Goal: Information Seeking & Learning: Find contact information

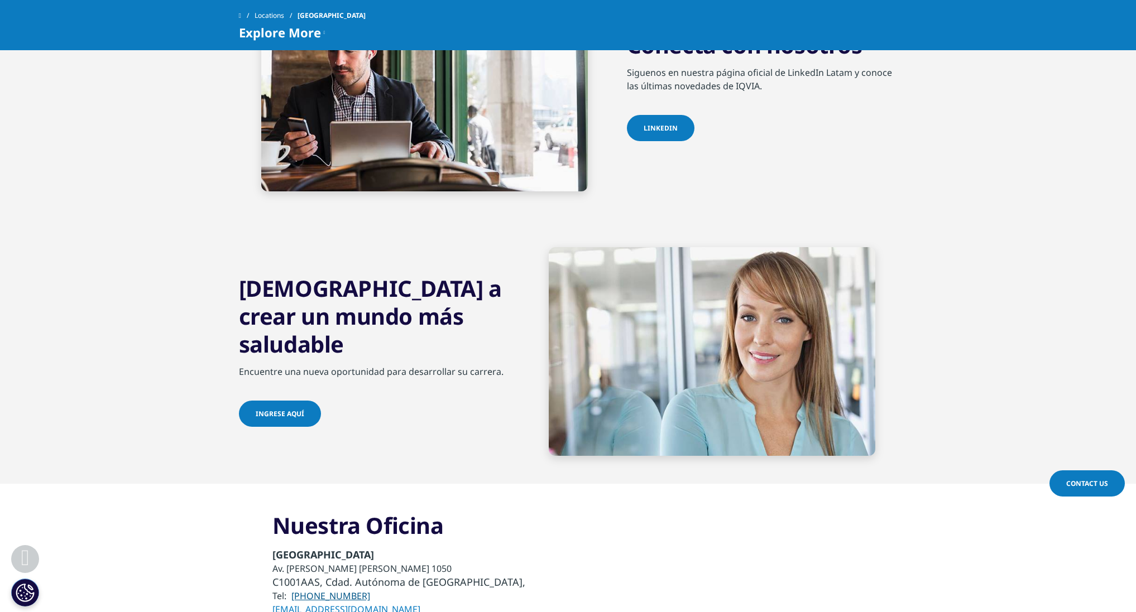
scroll to position [3906, 0]
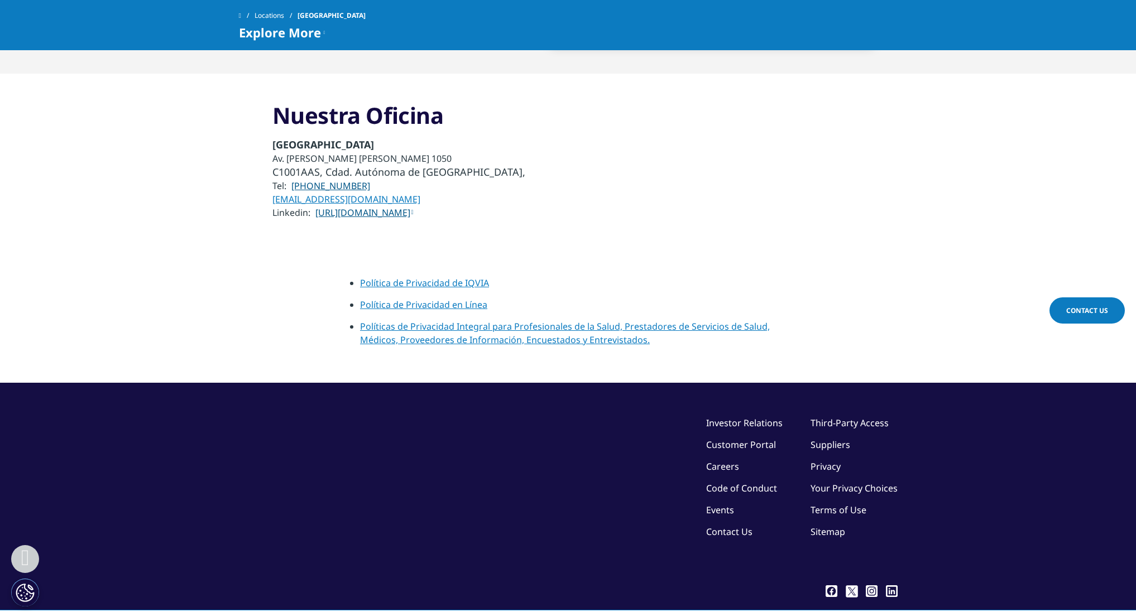
click at [827, 460] on link "Privacy" at bounding box center [825, 466] width 30 height 12
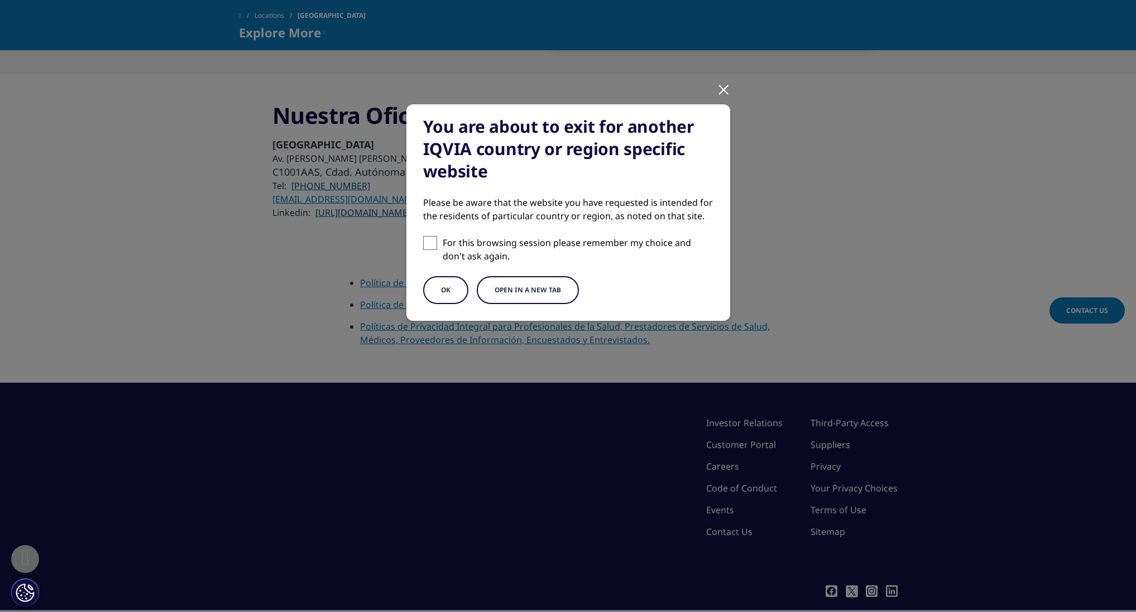
click at [516, 282] on button "Open in a new tab" at bounding box center [528, 290] width 102 height 28
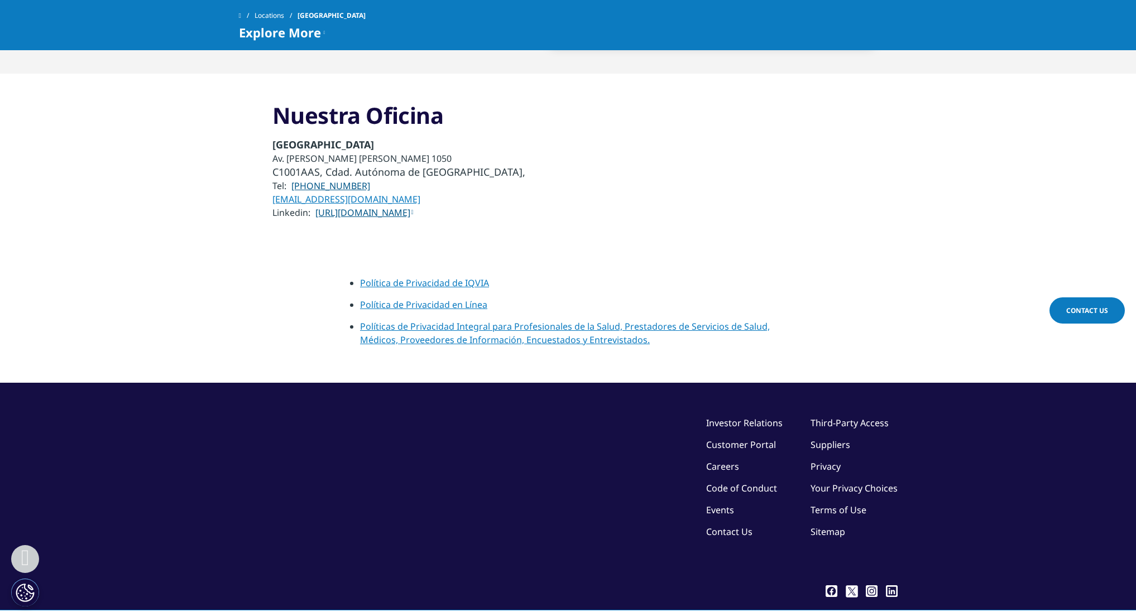
click at [880, 160] on div "Nuestra Oficina Buenos Aires Av. Leandro Niceforo Alem 1050 C1001AAS, Cdad. Aut…" at bounding box center [568, 161] width 658 height 119
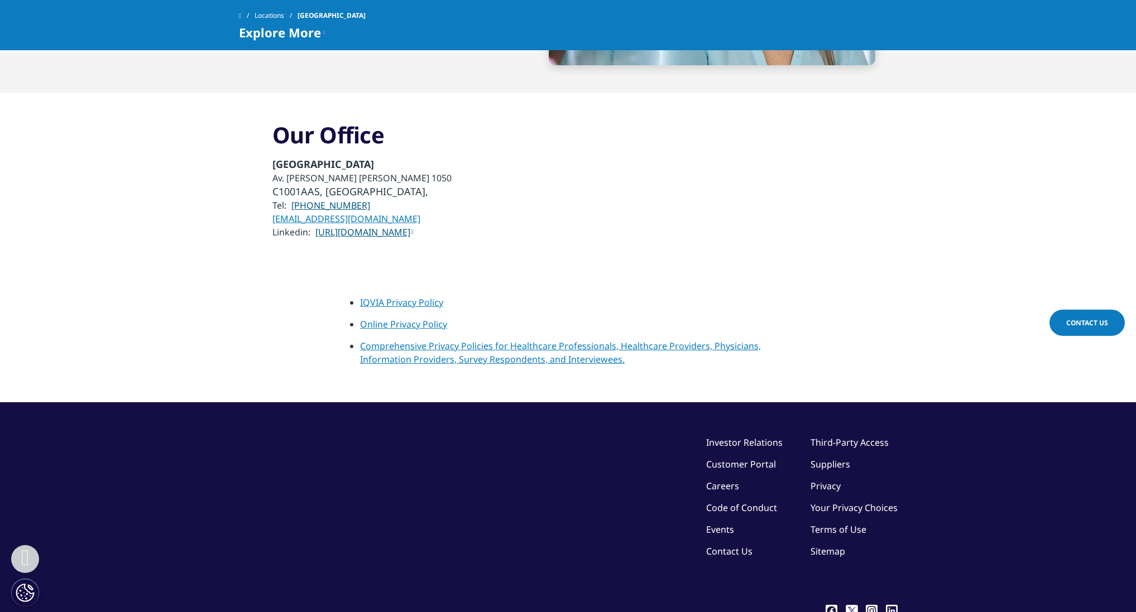
click at [728, 268] on section "IQVIA Privacy Policy Online Privacy Policy Comprehensive Privacy Policies for H…" at bounding box center [568, 335] width 1136 height 134
click at [405, 340] on font "Comprehensive Privacy Policies for Healthcare Professionals, Healthcare Provide…" at bounding box center [560, 353] width 401 height 26
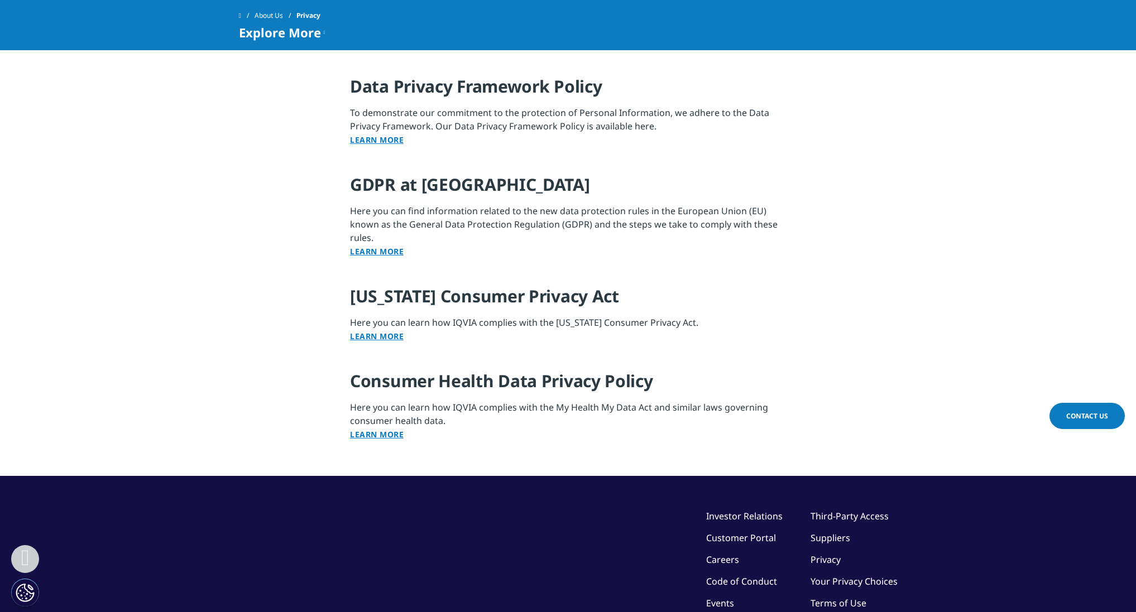
scroll to position [1126, 0]
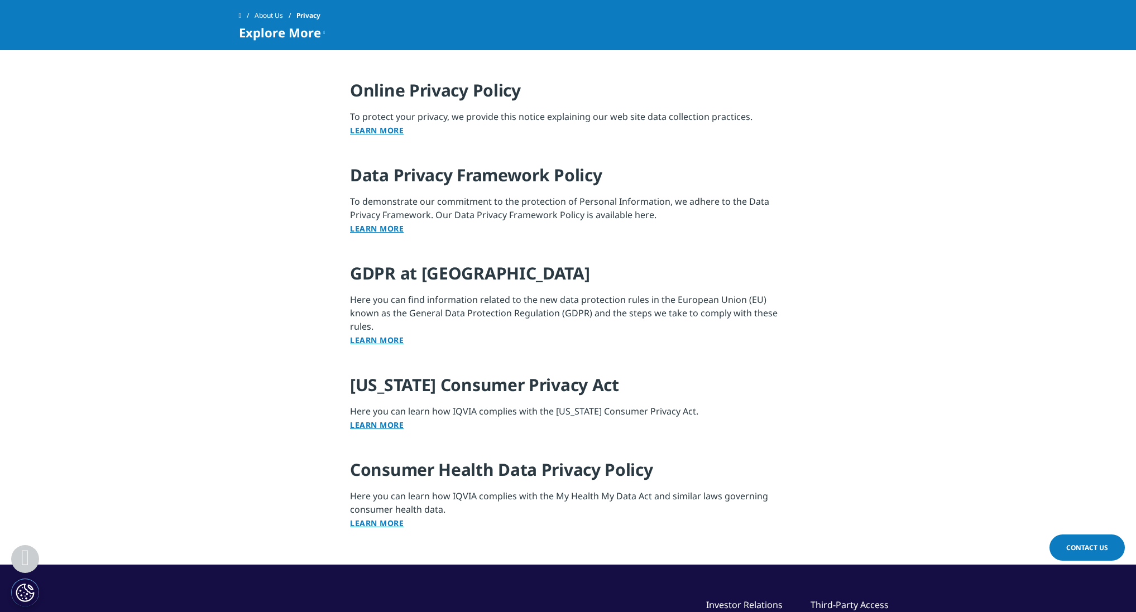
click at [381, 227] on link "Learn More" at bounding box center [377, 228] width 54 height 11
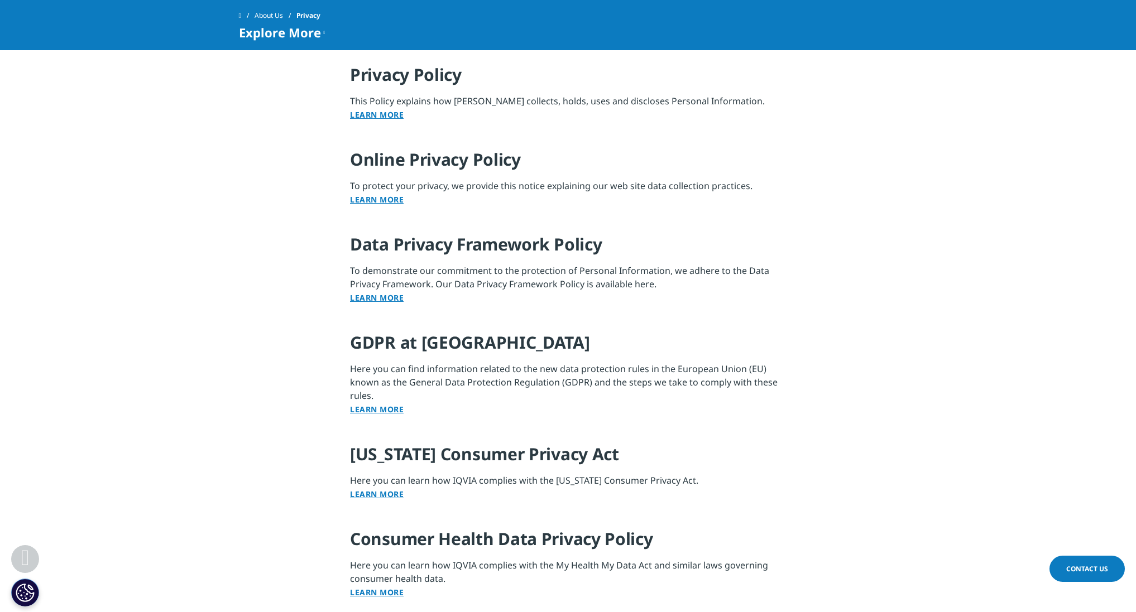
scroll to position [1043, 0]
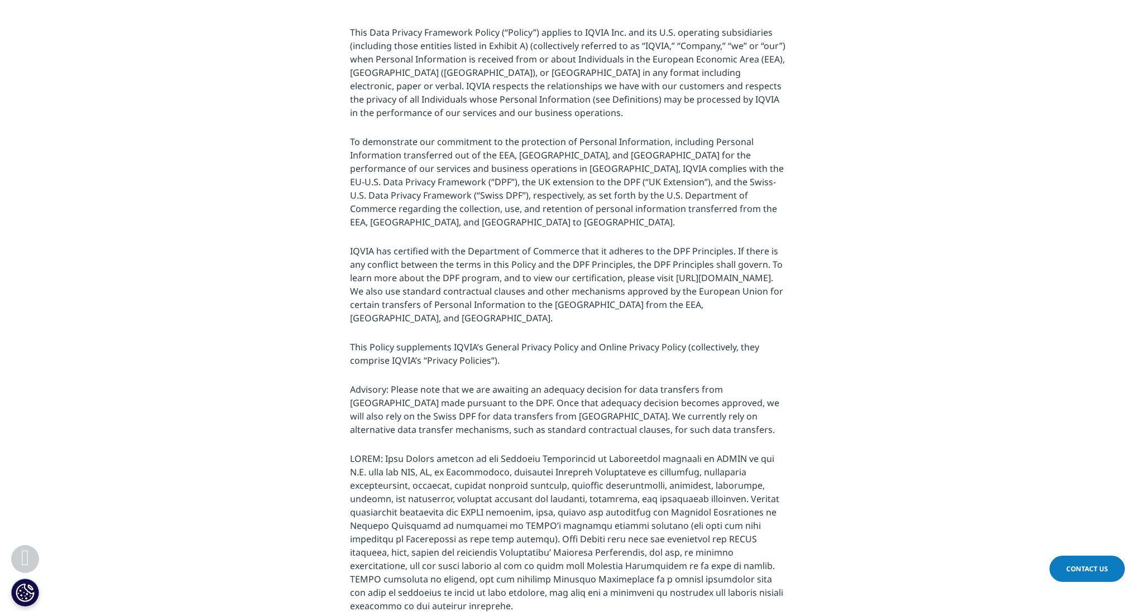
scroll to position [44, 0]
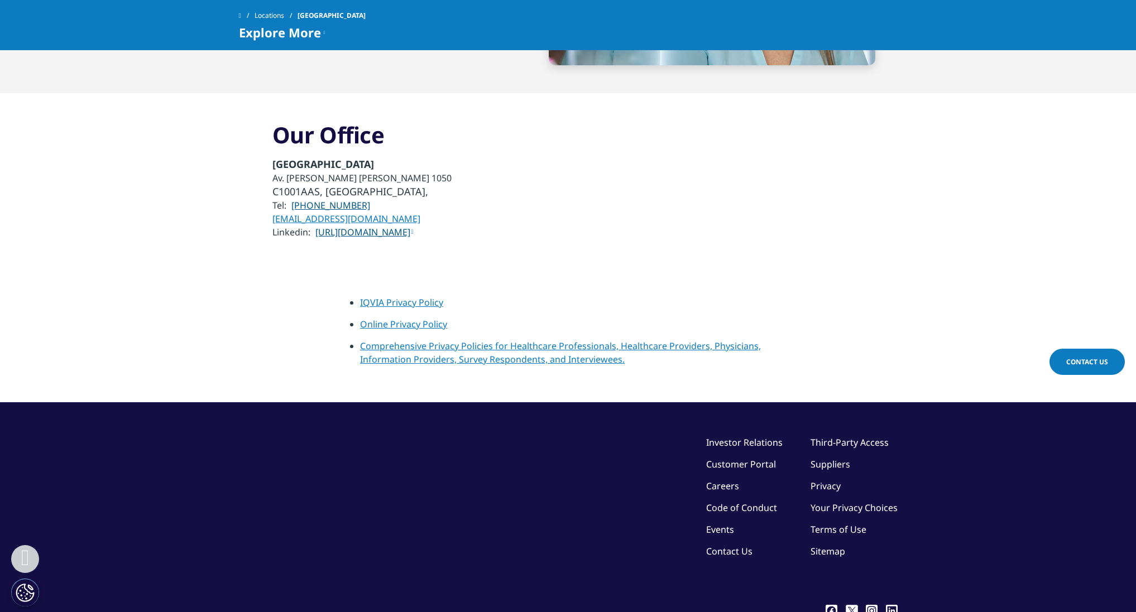
scroll to position [3815, 0]
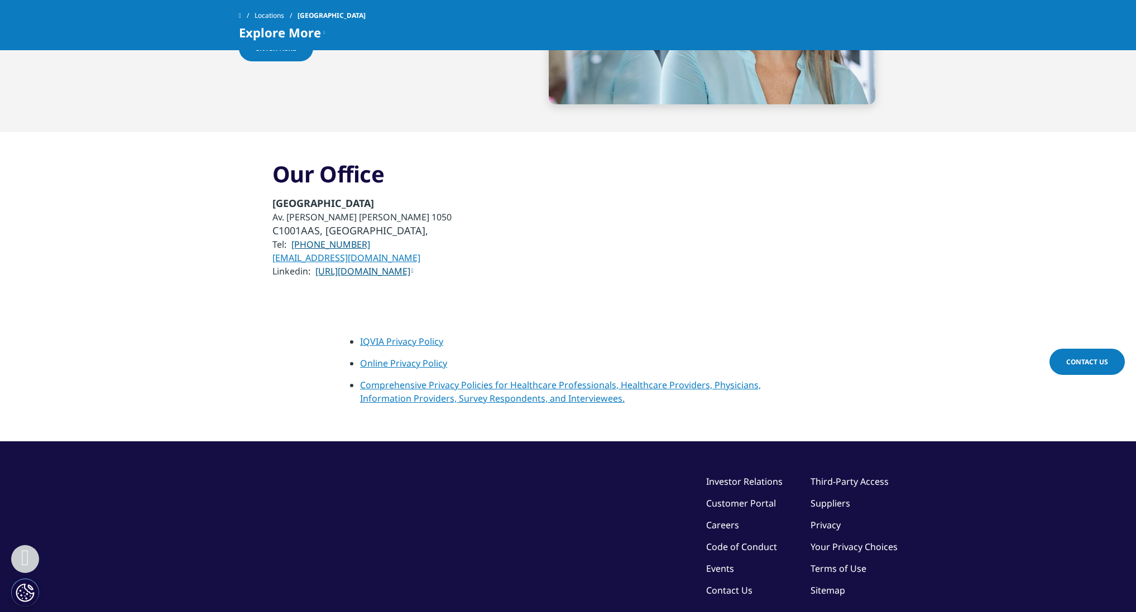
click at [556, 307] on section "IQVIA Privacy Policy Online Privacy Policy Comprehensive Privacy Policies for H…" at bounding box center [568, 374] width 1136 height 134
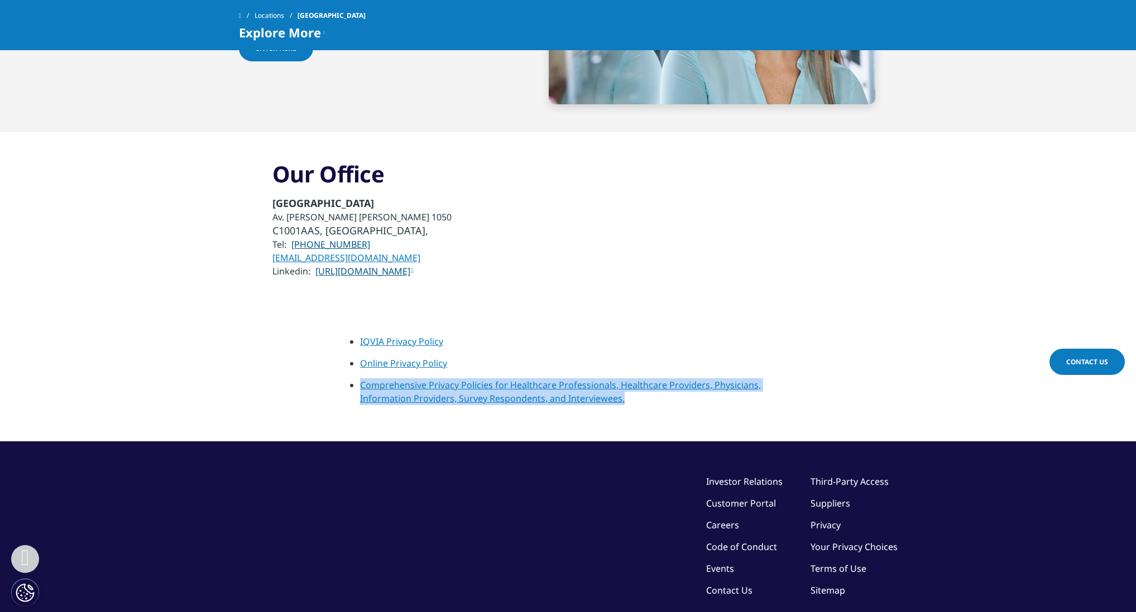
click at [429, 335] on font "IQVIA Privacy Policy" at bounding box center [401, 341] width 83 height 12
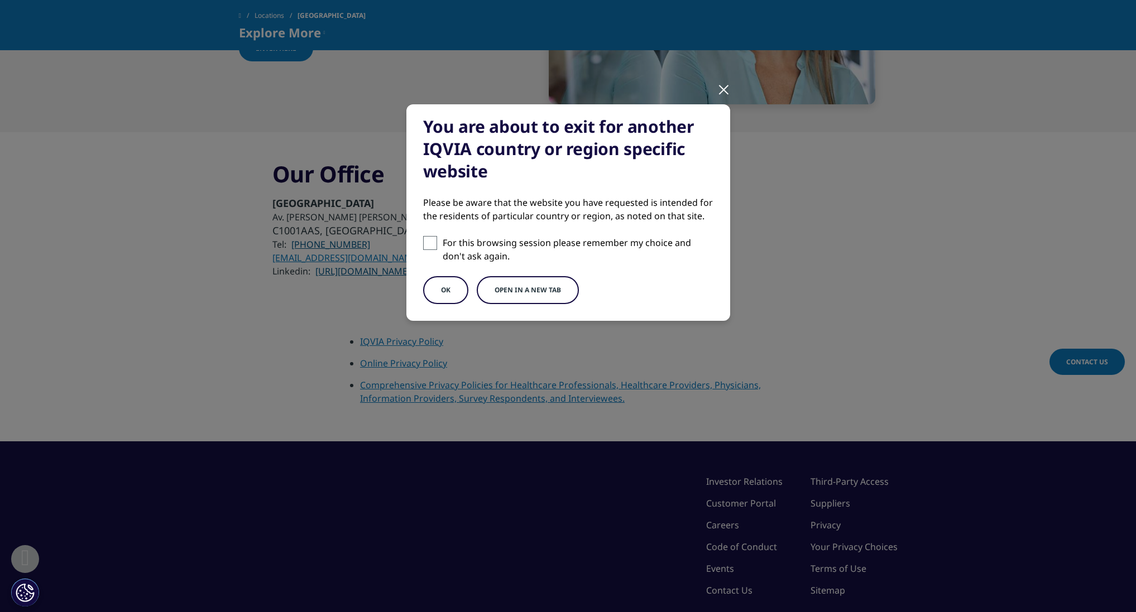
click at [730, 79] on div "You are about to exit for another IQVIA country or region specific website Plea…" at bounding box center [568, 222] width 658 height 444
click at [725, 85] on div at bounding box center [723, 89] width 13 height 31
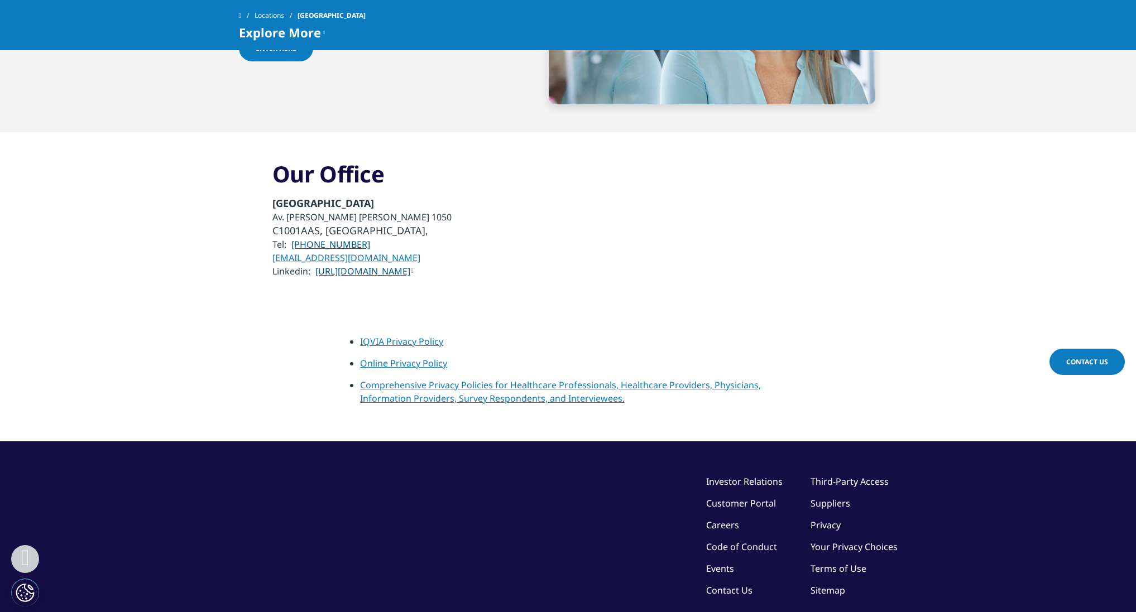
click at [401, 357] on font "Online Privacy Policy" at bounding box center [403, 363] width 87 height 12
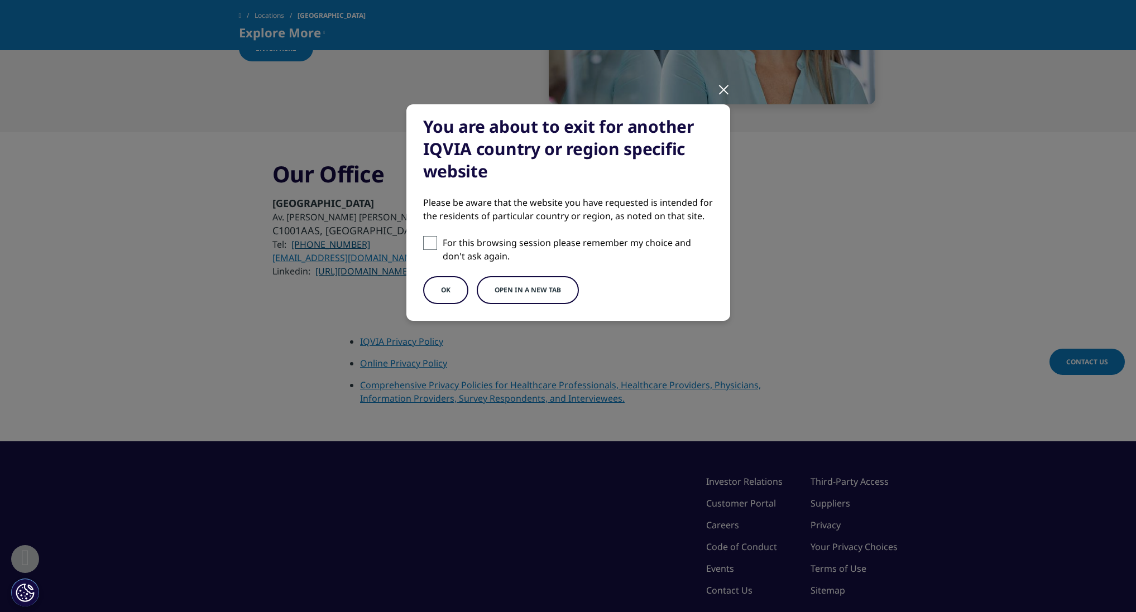
click at [722, 91] on div at bounding box center [723, 89] width 13 height 31
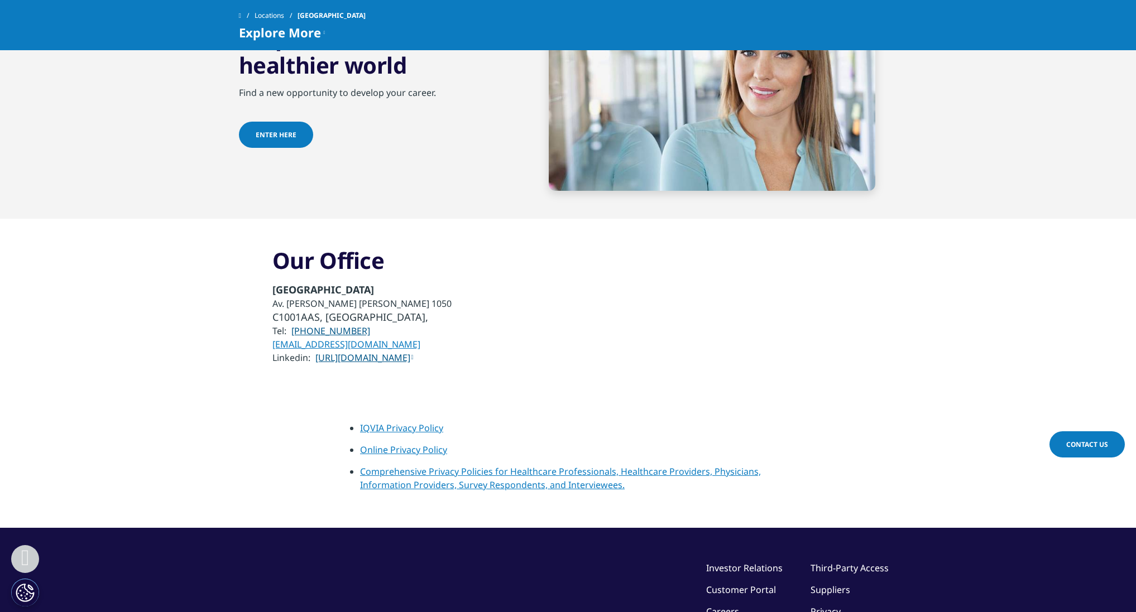
scroll to position [3720, 0]
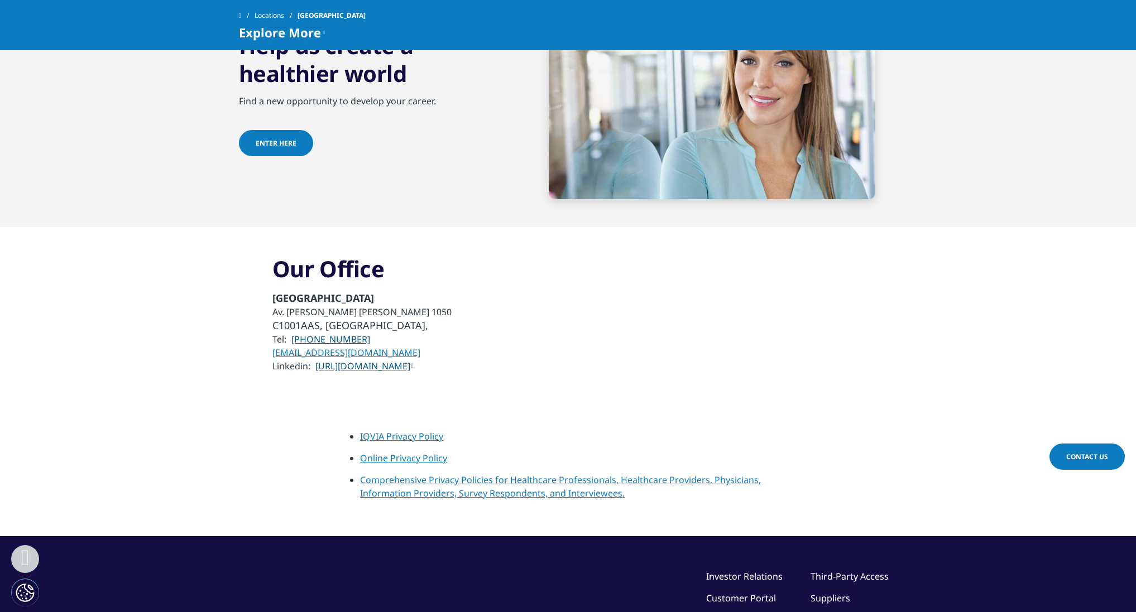
click at [593, 255] on div "Our Office Buenos Aires Av. Leandro Niceforo Alem 1050 C1001AAS, Autonomous Cit…" at bounding box center [568, 314] width 658 height 119
click at [411, 452] on font "Online Privacy Policy" at bounding box center [403, 458] width 87 height 12
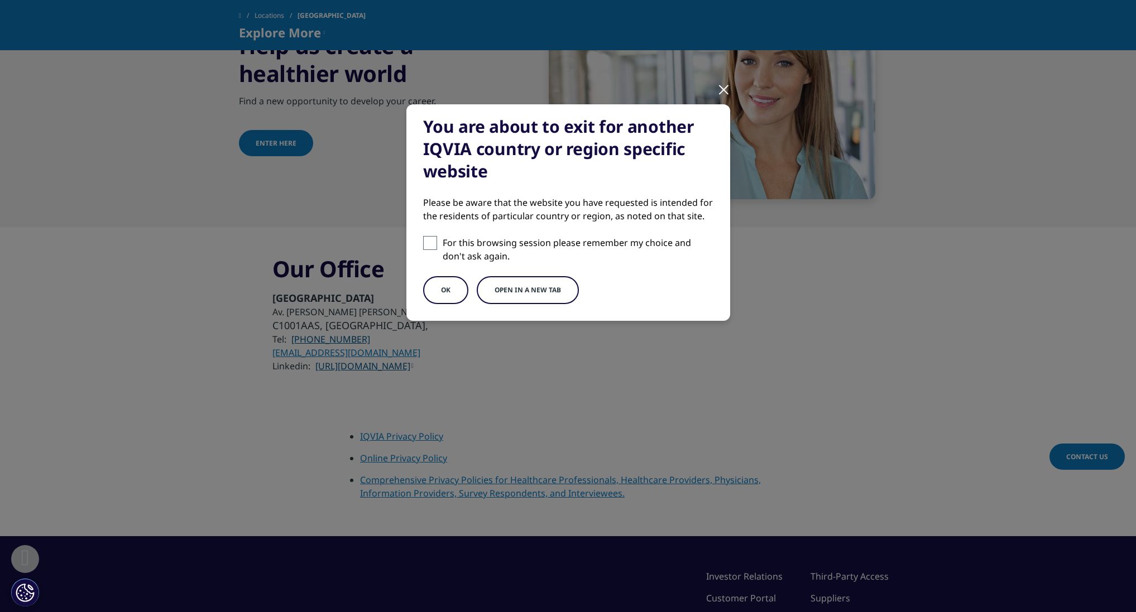
click at [723, 90] on div at bounding box center [723, 89] width 13 height 31
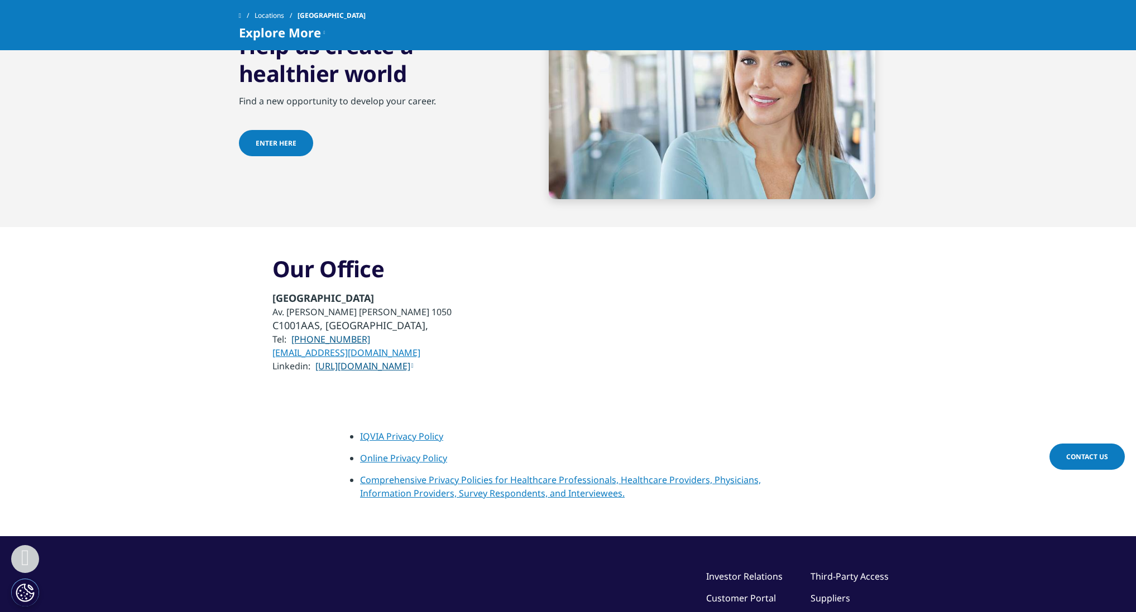
click at [421, 430] on font "IQVIA Privacy Policy" at bounding box center [401, 436] width 83 height 12
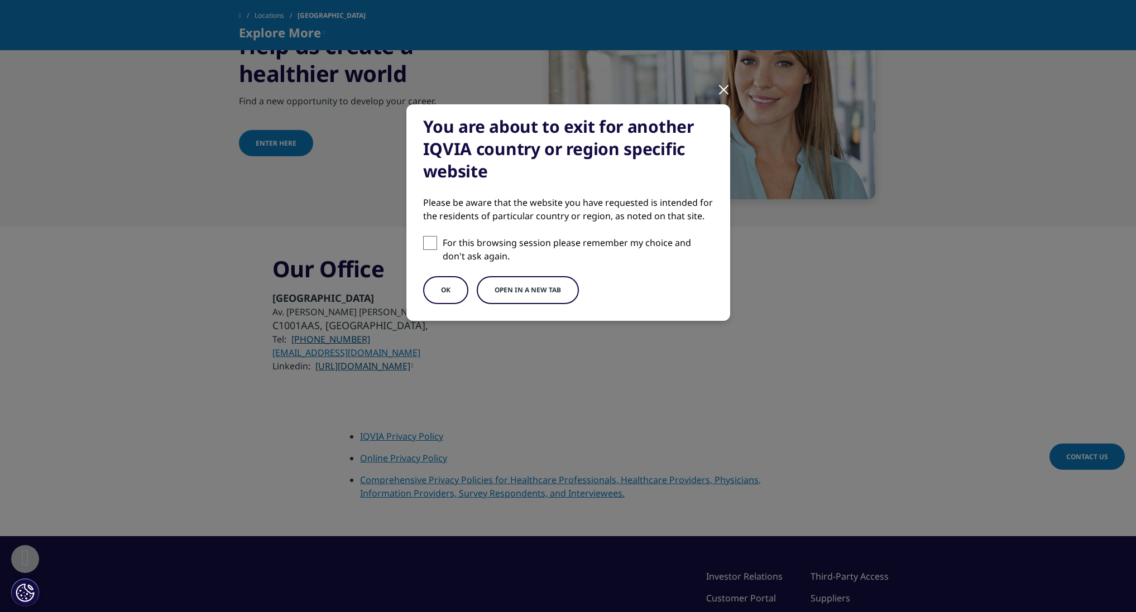
click at [719, 93] on div at bounding box center [723, 89] width 13 height 31
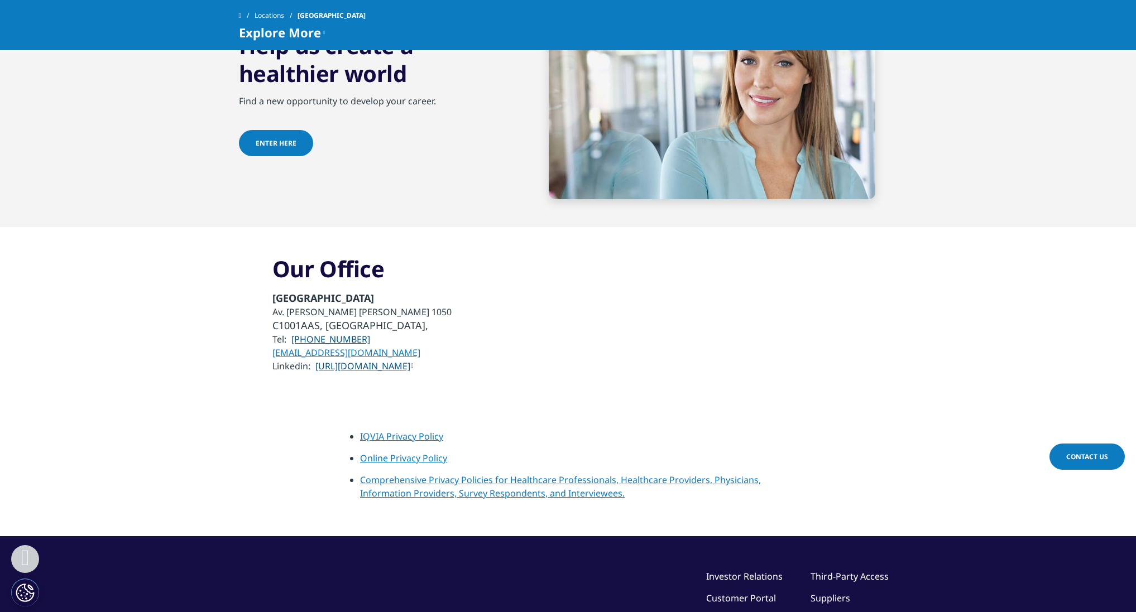
click at [532, 474] on font "Comprehensive Privacy Policies for Healthcare Professionals, Healthcare Provide…" at bounding box center [560, 487] width 401 height 26
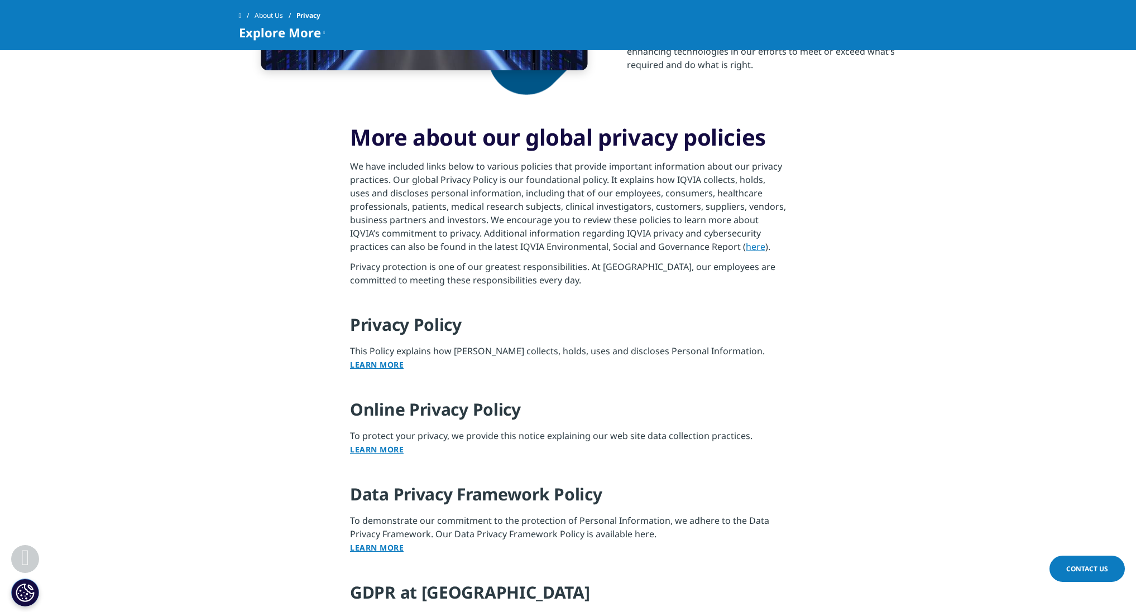
scroll to position [790, 0]
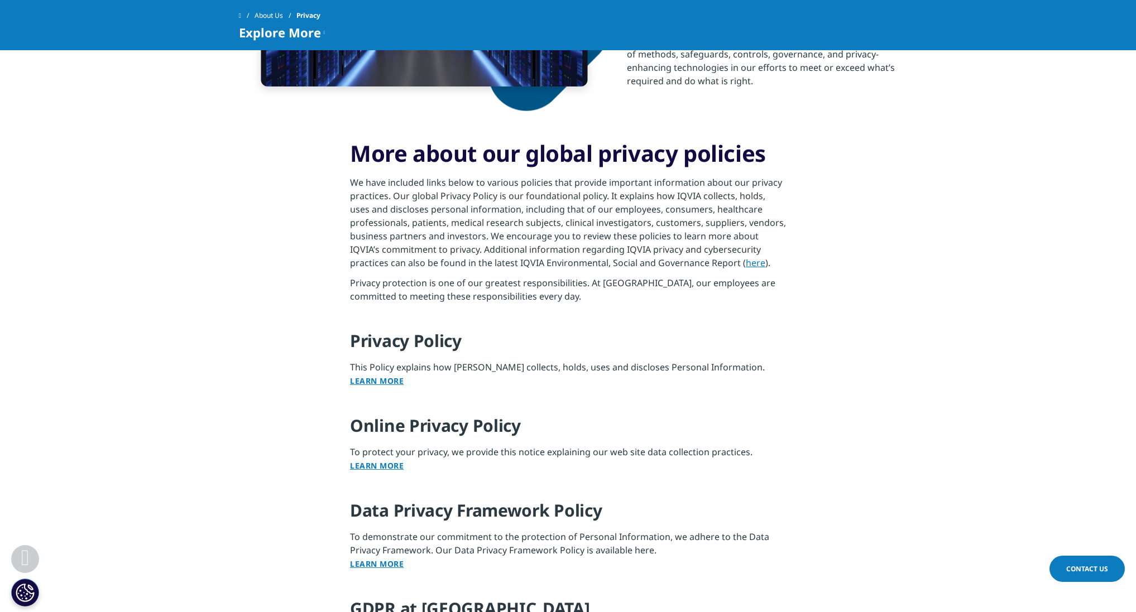
click at [380, 379] on link "Learn More" at bounding box center [377, 381] width 54 height 11
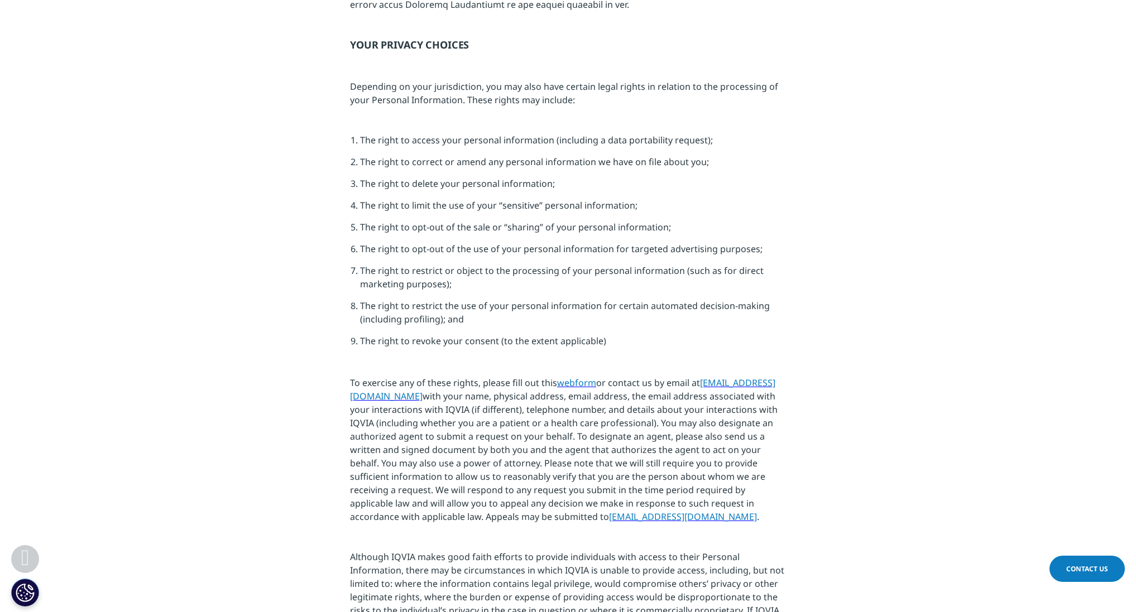
scroll to position [4515, 0]
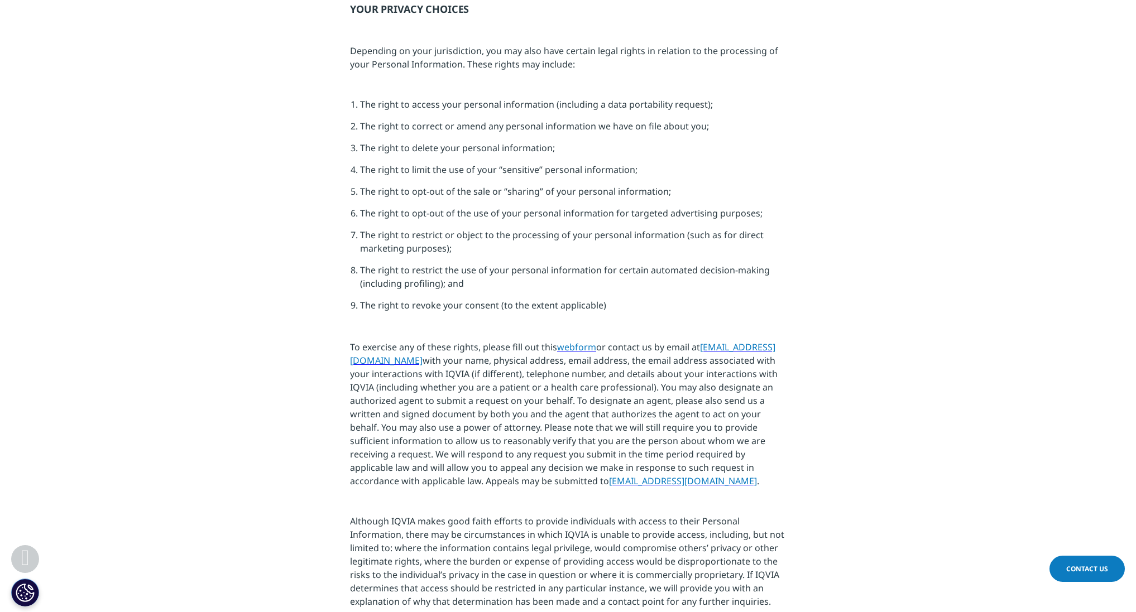
click at [575, 341] on span "webform" at bounding box center [576, 347] width 39 height 12
click at [448, 341] on span "[EMAIL_ADDRESS][DOMAIN_NAME]" at bounding box center [562, 354] width 425 height 26
